Goal: Transaction & Acquisition: Book appointment/travel/reservation

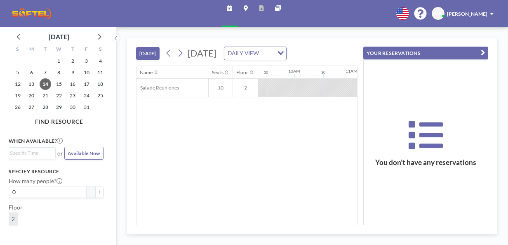
scroll to position [0, 697]
click at [182, 56] on icon at bounding box center [180, 53] width 7 height 11
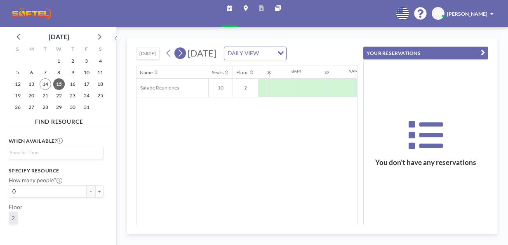
scroll to position [0, 429]
click at [182, 56] on icon at bounding box center [180, 53] width 7 height 11
drag, startPoint x: 226, startPoint y: 220, endPoint x: 253, endPoint y: 220, distance: 27.6
click at [253, 220] on div "Name Seats Floor 12AM 30 1AM 30 2AM 30 3AM 30 4AM 30 5AM 30 6AM 30 7AM 30 8AM 3…" at bounding box center [246, 145] width 220 height 159
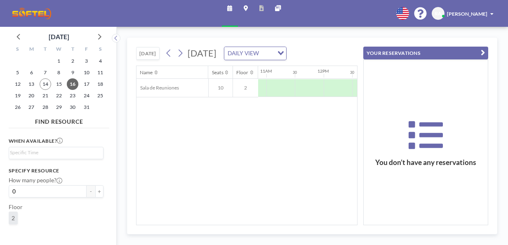
scroll to position [0, 622]
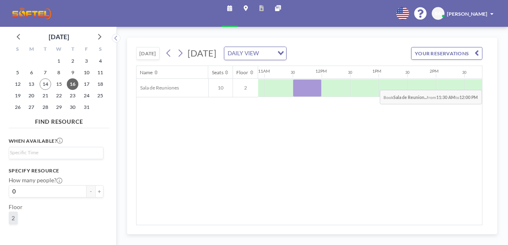
click at [295, 92] on div at bounding box center [307, 88] width 28 height 18
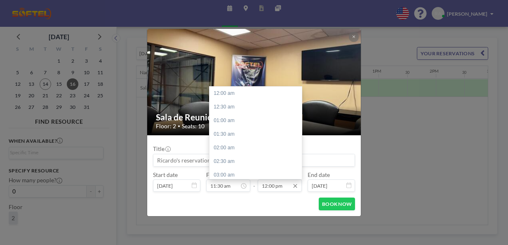
scroll to position [326, 0]
click at [286, 187] on input "12:00 pm" at bounding box center [280, 185] width 44 height 12
click at [226, 122] on div "01:00 pm" at bounding box center [257, 121] width 96 height 14
type input "01:00 pm"
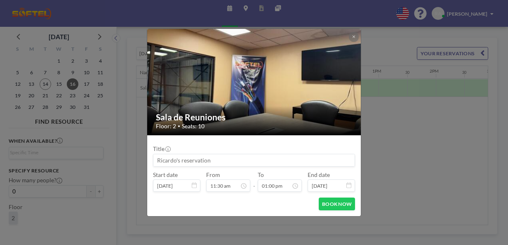
click at [329, 142] on div "Title Start date [DATE] From 11:30 am - To 01:00 pm End date [DATE]" at bounding box center [254, 166] width 202 height 51
click at [218, 164] on input at bounding box center [253, 160] width 201 height 12
click at [215, 162] on input at bounding box center [253, 160] width 201 height 12
click at [209, 159] on input at bounding box center [253, 160] width 201 height 12
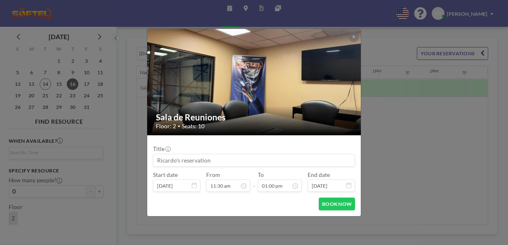
click at [202, 160] on input at bounding box center [253, 160] width 201 height 12
drag, startPoint x: 202, startPoint y: 160, endPoint x: 211, endPoint y: 160, distance: 8.7
click at [211, 160] on input at bounding box center [253, 160] width 201 height 12
drag, startPoint x: 211, startPoint y: 160, endPoint x: 131, endPoint y: 164, distance: 79.6
click at [131, 164] on div "Sala de Reuniones Floor: 2 • Seats: 10 Title Start date [DATE] From 11:30 am - …" at bounding box center [254, 122] width 508 height 245
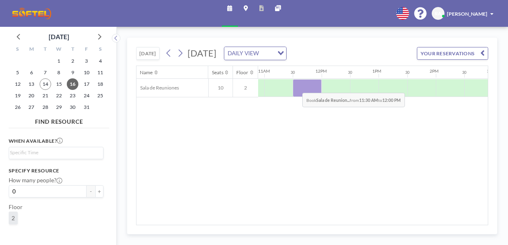
click at [296, 86] on div at bounding box center [307, 88] width 28 height 18
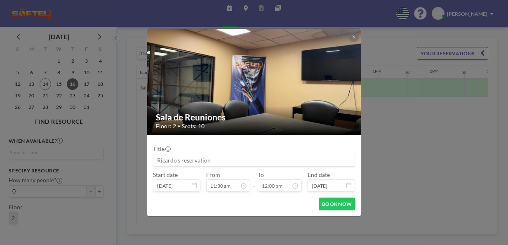
click at [204, 160] on input at bounding box center [253, 160] width 201 height 12
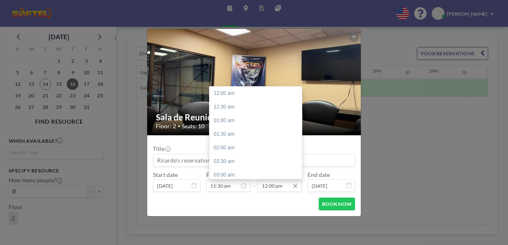
scroll to position [326, 0]
click at [226, 120] on div "01:00 pm" at bounding box center [257, 121] width 96 height 14
type input "01:00 pm"
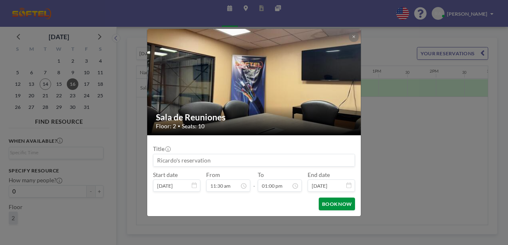
click at [330, 203] on button "BOOK NOW" at bounding box center [337, 203] width 36 height 13
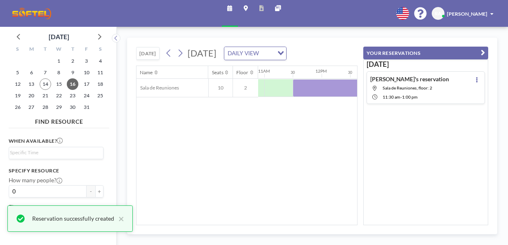
click at [477, 78] on div at bounding box center [476, 87] width 9 height 25
click at [474, 78] on button at bounding box center [476, 79] width 9 height 9
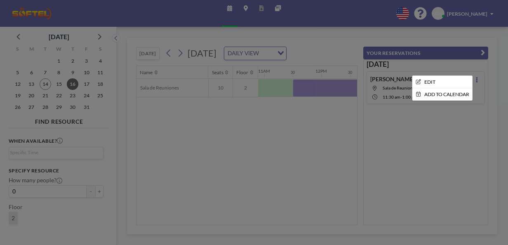
click at [296, 157] on div at bounding box center [254, 122] width 508 height 245
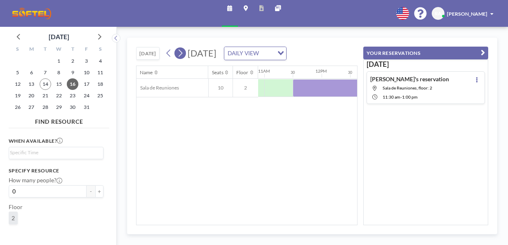
click at [180, 58] on icon at bounding box center [180, 53] width 7 height 11
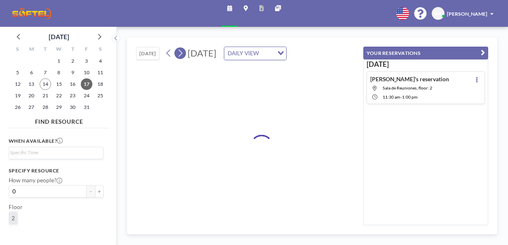
click at [180, 58] on icon at bounding box center [180, 53] width 7 height 11
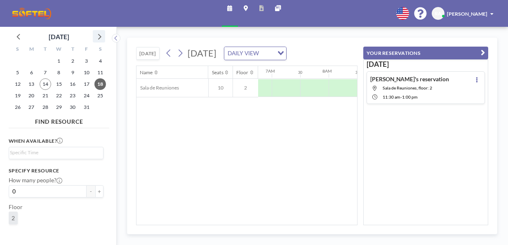
scroll to position [0, 402]
click at [100, 38] on icon at bounding box center [99, 36] width 11 height 11
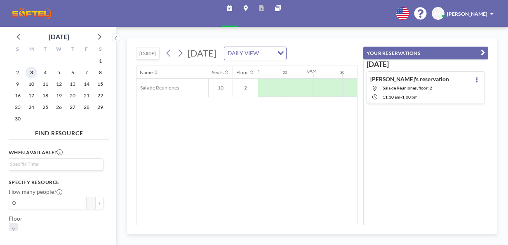
click at [30, 73] on span "3" at bounding box center [32, 73] width 12 height 12
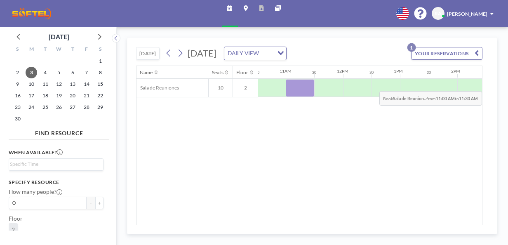
click at [292, 94] on div at bounding box center [300, 88] width 28 height 18
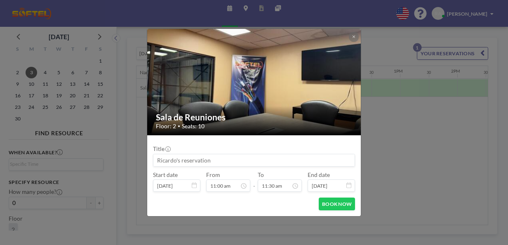
click at [292, 94] on img at bounding box center [254, 82] width 214 height 161
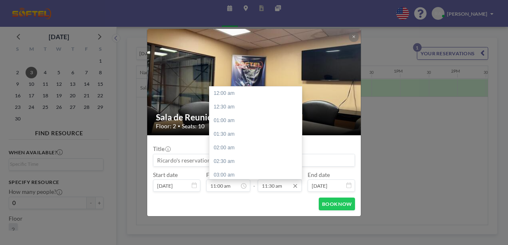
scroll to position [313, 0]
click at [227, 137] on div "01:00 pm" at bounding box center [257, 134] width 96 height 14
type input "01:00 pm"
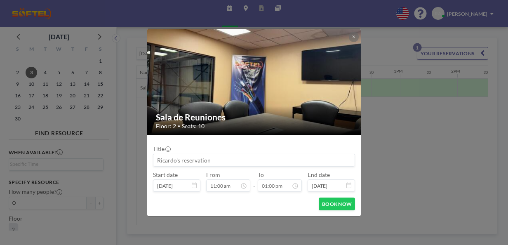
scroll to position [354, 0]
click at [341, 208] on button "BOOK NOW" at bounding box center [337, 203] width 36 height 13
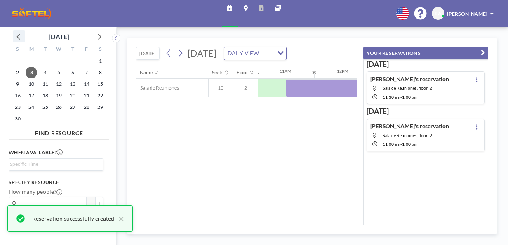
click at [18, 33] on icon at bounding box center [19, 36] width 11 height 11
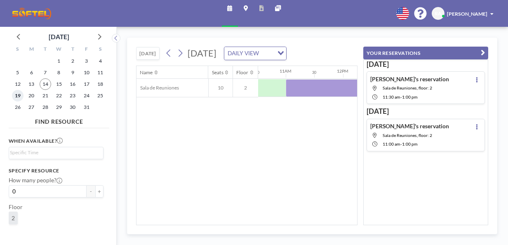
click at [19, 96] on span "19" at bounding box center [18, 96] width 12 height 12
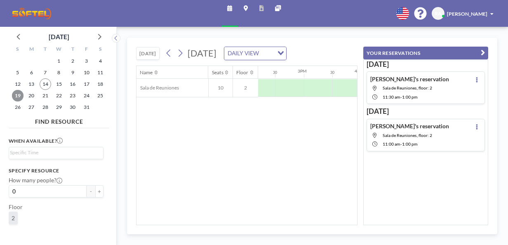
scroll to position [0, 835]
click at [183, 57] on icon at bounding box center [180, 53] width 7 height 11
drag, startPoint x: 225, startPoint y: 220, endPoint x: 250, endPoint y: 220, distance: 24.7
click at [250, 220] on div "Name Seats Floor 12AM 30 1AM 30 2AM 30 3AM 30 4AM 30 5AM 30 6AM 30 7AM 30 8AM 3…" at bounding box center [246, 145] width 220 height 159
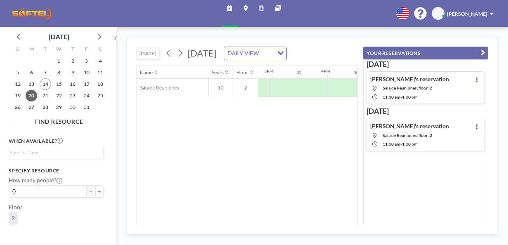
scroll to position [0, 835]
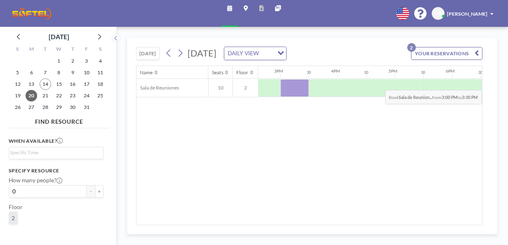
click at [282, 92] on div at bounding box center [294, 88] width 28 height 18
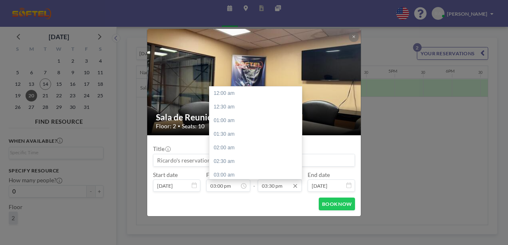
scroll to position [422, 0]
click at [223, 134] on div "05:00 pm" at bounding box center [257, 134] width 96 height 14
type input "05:00 pm"
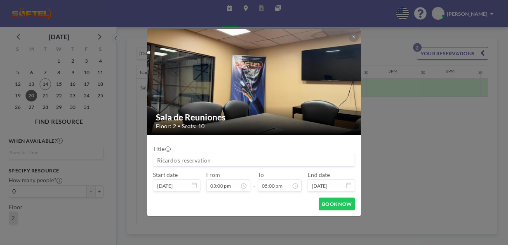
scroll to position [462, 0]
click at [340, 199] on button "BOOK NOW" at bounding box center [337, 203] width 36 height 13
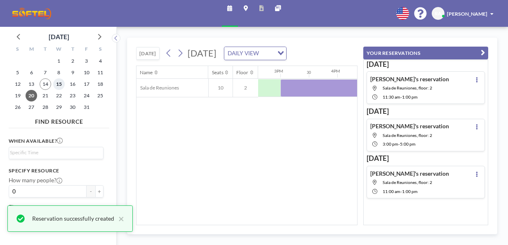
click at [59, 83] on span "15" at bounding box center [59, 84] width 12 height 12
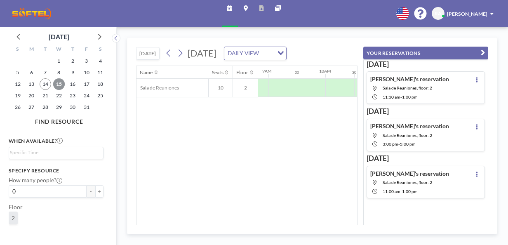
scroll to position [0, 500]
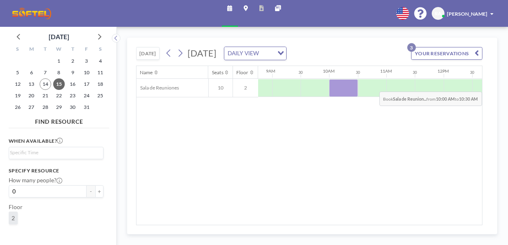
click at [332, 94] on div at bounding box center [343, 88] width 28 height 18
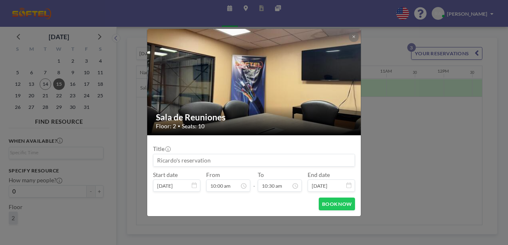
click at [332, 94] on img at bounding box center [254, 82] width 214 height 161
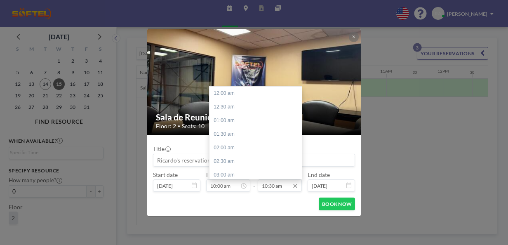
scroll to position [286, 0]
click at [229, 124] on div "11:30 am" at bounding box center [257, 121] width 96 height 14
type input "11:30 am"
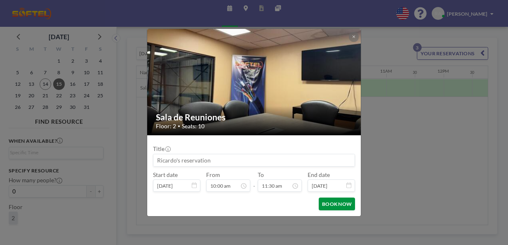
click at [330, 204] on button "BOOK NOW" at bounding box center [337, 203] width 36 height 13
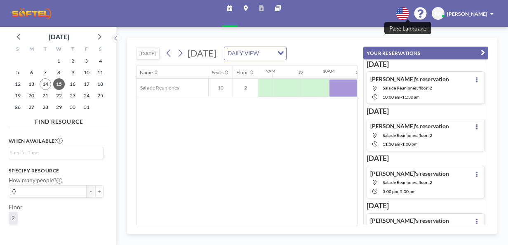
click at [408, 14] on icon at bounding box center [402, 13] width 12 height 12
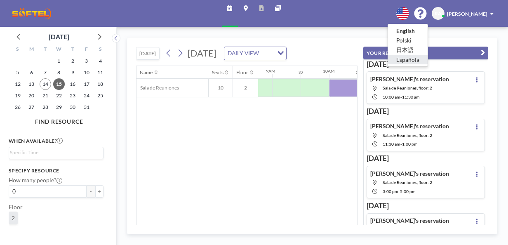
click at [411, 61] on li "Española" at bounding box center [408, 59] width 40 height 9
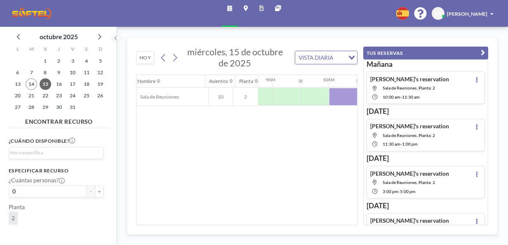
click at [204, 161] on div "Nombre Asientos Planta 12AM 30 1AM 30 2AM 30 3AM 30 4AM 30 5AM 30 6AM 30 7AM 30…" at bounding box center [246, 150] width 220 height 150
